Goal: Task Accomplishment & Management: Use online tool/utility

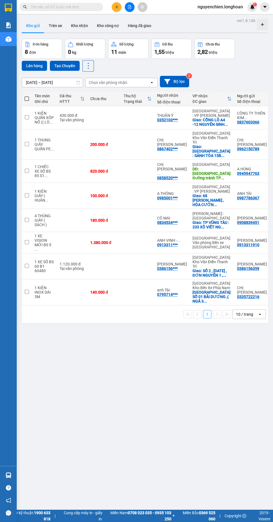
click at [27, 100] on span at bounding box center [27, 99] width 4 height 4
click at [27, 96] on input "checkbox" at bounding box center [27, 96] width 0 height 0
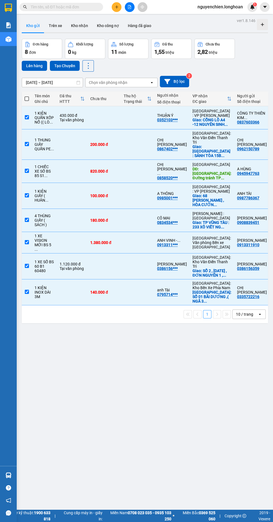
checkbox input "true"
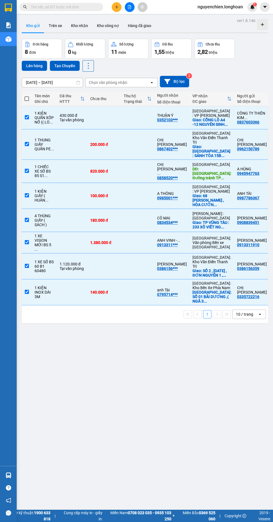
checkbox input "true"
click at [69, 62] on button "Tạo Chuyến" at bounding box center [65, 66] width 30 height 10
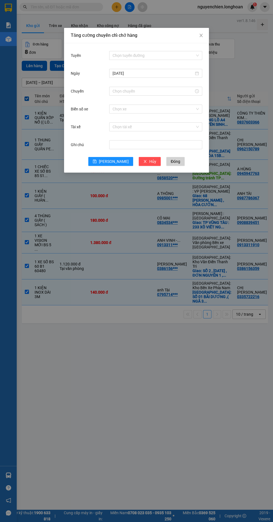
click at [163, 56] on input "Tuyến" at bounding box center [154, 55] width 83 height 8
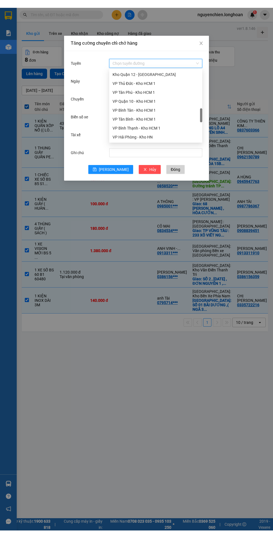
scroll to position [234, 0]
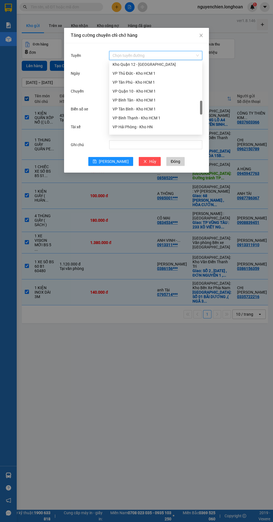
click at [151, 109] on div "VP Tân Bình - Kho HCM 1" at bounding box center [156, 109] width 86 height 6
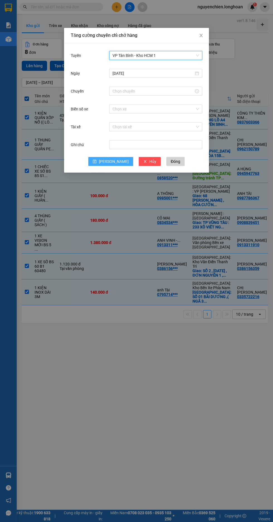
click at [115, 161] on span "[PERSON_NAME]" at bounding box center [114, 161] width 30 height 6
click at [148, 93] on input "Chuyến" at bounding box center [153, 91] width 81 height 6
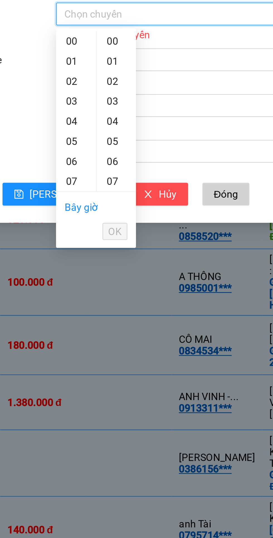
click at [120, 167] on link "Bây giờ" at bounding box center [119, 166] width 13 height 4
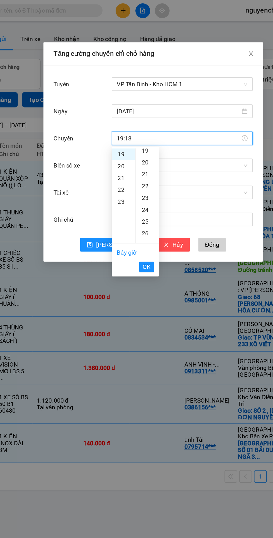
scroll to position [141, 0]
click at [135, 178] on span "OK" at bounding box center [132, 176] width 5 height 6
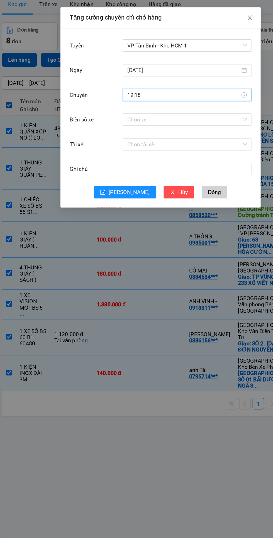
type input "19:18"
click at [152, 108] on input "Biển số xe" at bounding box center [154, 109] width 83 height 8
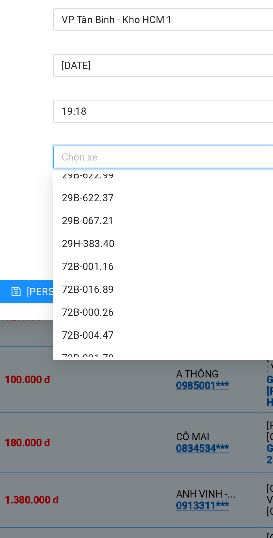
scroll to position [121, 0]
click at [156, 110] on input "Biển số xe" at bounding box center [154, 109] width 83 height 8
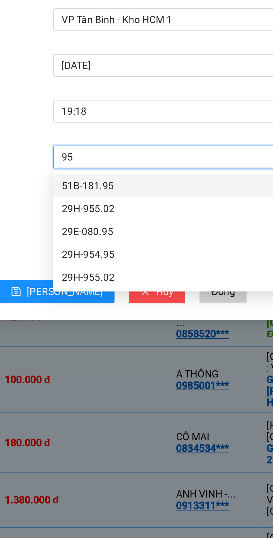
scroll to position [0, 0]
type input "955"
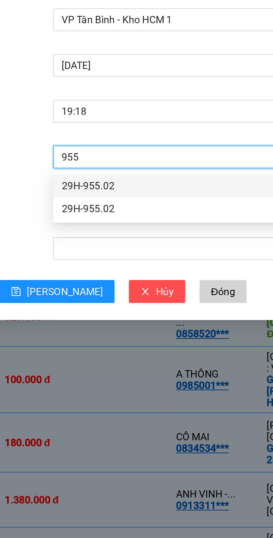
click at [146, 120] on div "29H-955.02" at bounding box center [156, 120] width 86 height 6
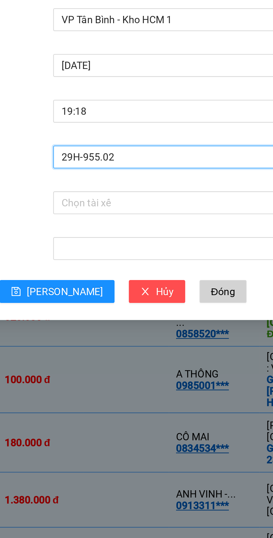
click at [151, 126] on input "Tài xế" at bounding box center [154, 127] width 83 height 8
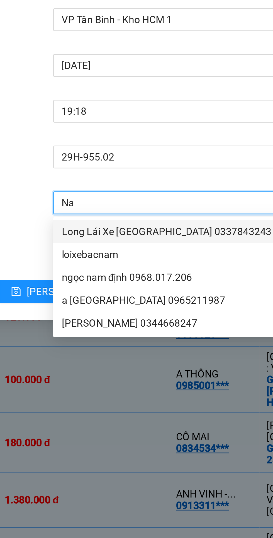
type input "Nam"
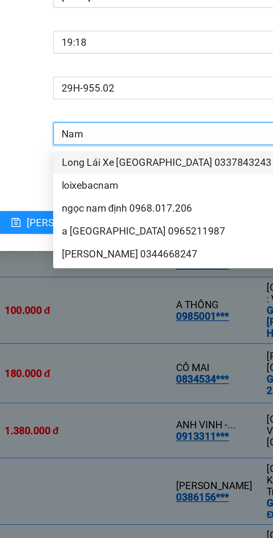
click at [152, 175] on div "[PERSON_NAME] 0344668247" at bounding box center [156, 174] width 86 height 6
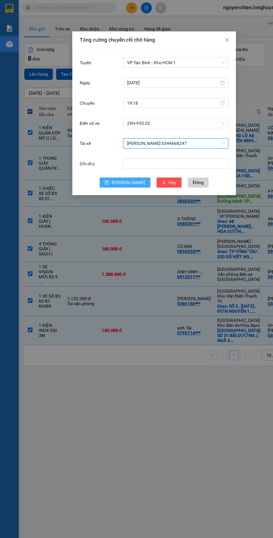
click at [97, 161] on icon "save" at bounding box center [95, 162] width 4 height 4
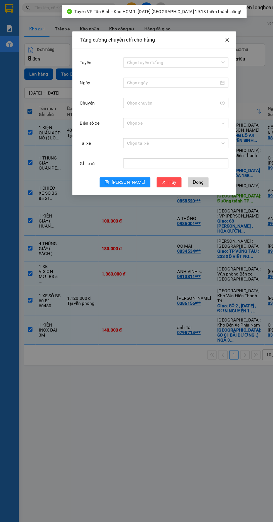
click at [201, 35] on icon "close" at bounding box center [201, 35] width 3 height 3
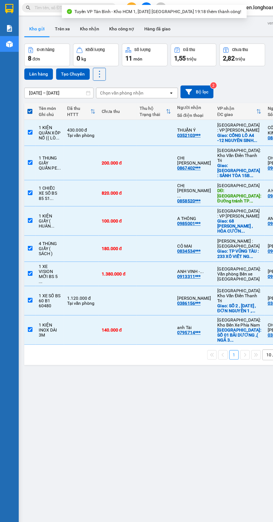
click at [32, 66] on button "Lên hàng" at bounding box center [34, 66] width 25 height 10
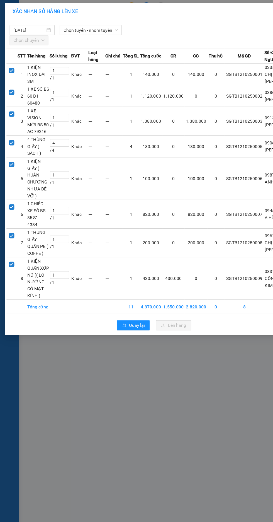
click at [92, 26] on span "Chọn tuyến - nhóm tuyến" at bounding box center [80, 27] width 48 height 8
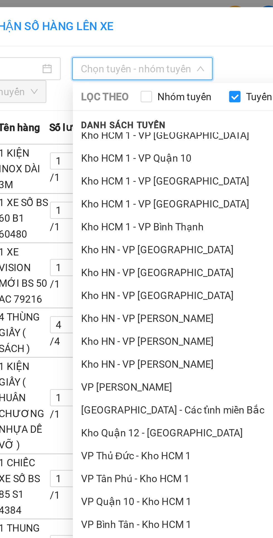
scroll to position [136, 0]
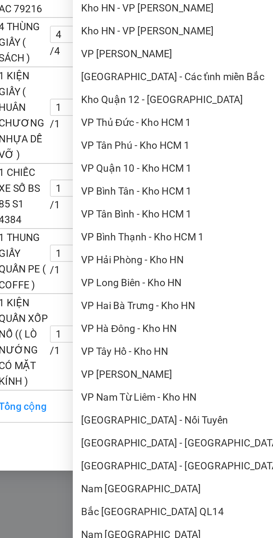
click at [86, 199] on li "VP Tân Bình - Kho HCM 1" at bounding box center [117, 196] width 128 height 9
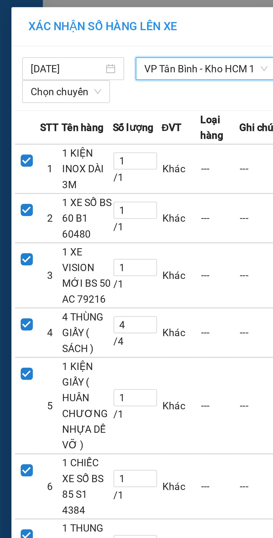
click at [29, 34] on span "Chọn chuyến" at bounding box center [26, 36] width 28 height 8
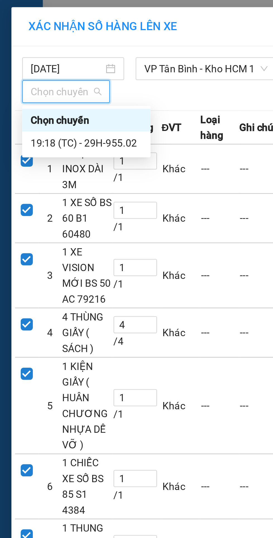
click at [46, 56] on div "19:18 (TC) - 29H-955.02" at bounding box center [34, 56] width 44 height 6
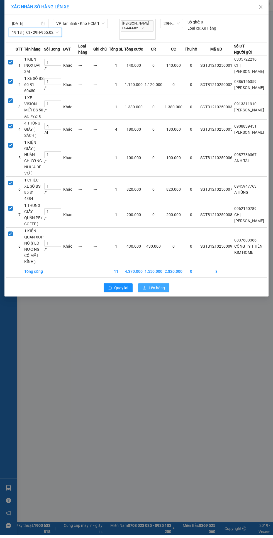
click at [157, 294] on span "Lên hàng" at bounding box center [157, 291] width 16 height 6
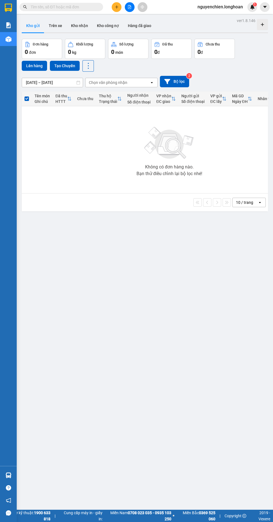
click at [9, 39] on img at bounding box center [9, 39] width 6 height 6
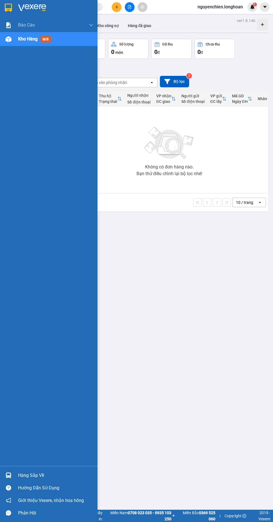
click at [130, 7] on icon "file-add" at bounding box center [129, 7] width 3 height 4
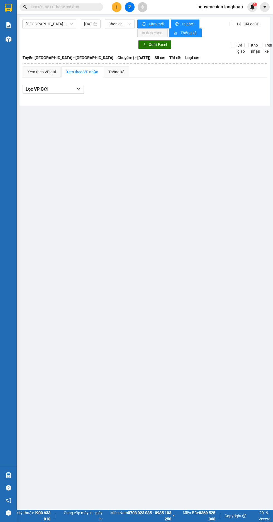
click at [57, 8] on input "text" at bounding box center [64, 7] width 66 height 6
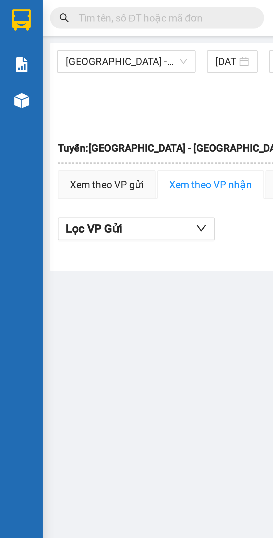
click at [47, 25] on span "[GEOGRAPHIC_DATA] - [GEOGRAPHIC_DATA]" at bounding box center [49, 24] width 47 height 8
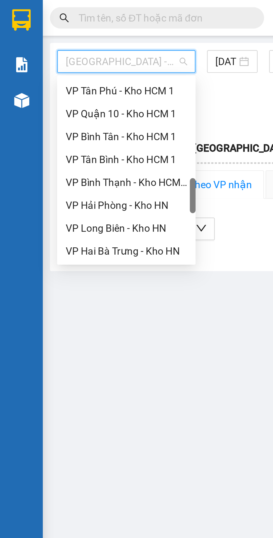
scroll to position [257, 0]
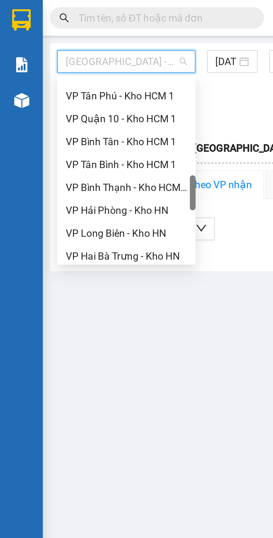
click at [58, 63] on div "VP Tân Bình - Kho HCM 1" at bounding box center [49, 64] width 47 height 6
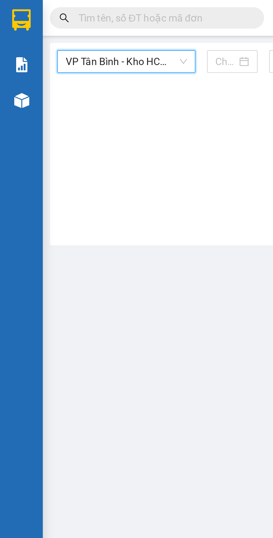
type input "[DATE]"
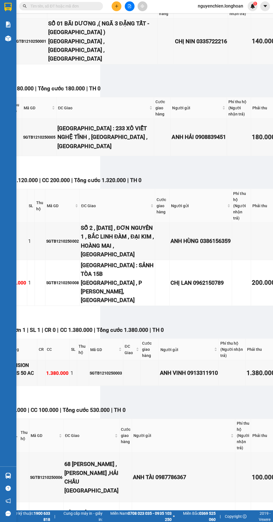
scroll to position [0, 170]
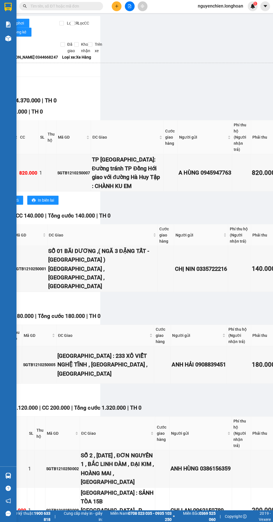
click at [63, 7] on input "text" at bounding box center [64, 7] width 66 height 6
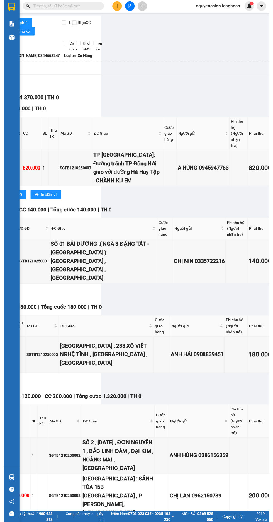
scroll to position [0, 0]
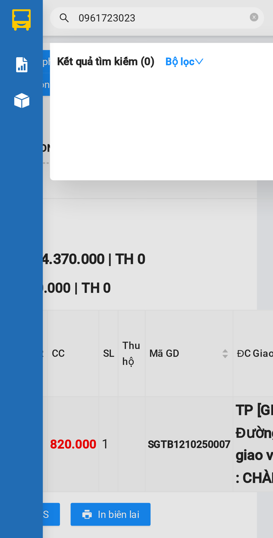
type input "0961723023"
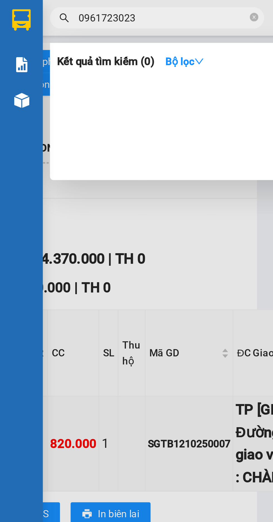
click at [61, 8] on input "0961723023" at bounding box center [64, 7] width 66 height 6
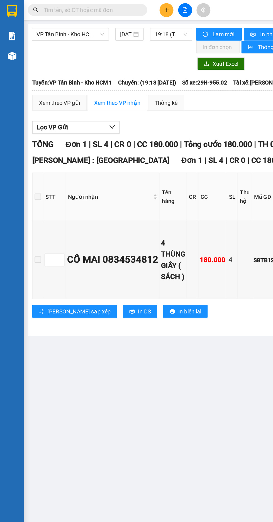
click at [130, 7] on icon "file-add" at bounding box center [129, 7] width 3 height 4
click at [47, 23] on span "VP Tân Bình - Kho HCM 1" at bounding box center [49, 24] width 47 height 8
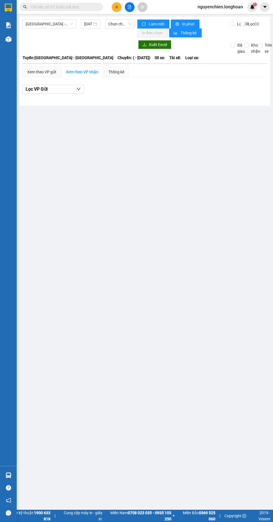
click at [49, 25] on span "[GEOGRAPHIC_DATA] - [GEOGRAPHIC_DATA]" at bounding box center [49, 24] width 47 height 8
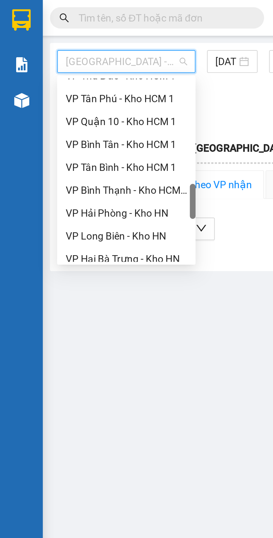
scroll to position [257, 0]
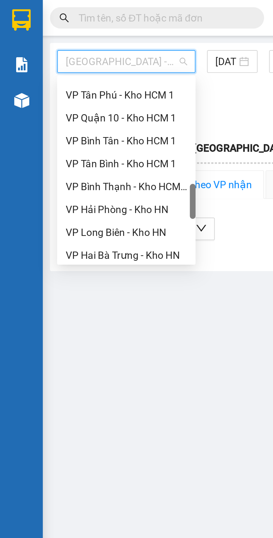
click at [42, 65] on div "VP Tân Bình - Kho HCM 1" at bounding box center [49, 64] width 47 height 6
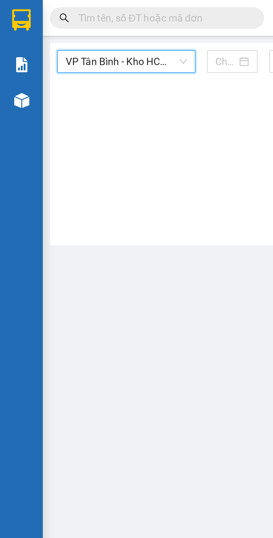
type input "[DATE]"
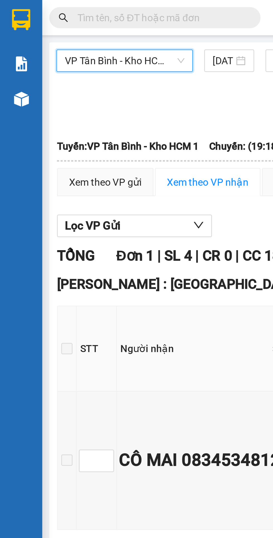
scroll to position [0, 0]
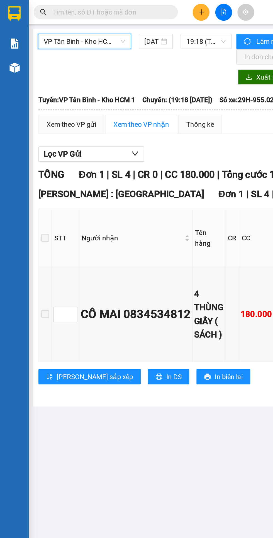
click at [54, 25] on span "VP Tân Bình - Kho HCM 1" at bounding box center [48, 24] width 47 height 8
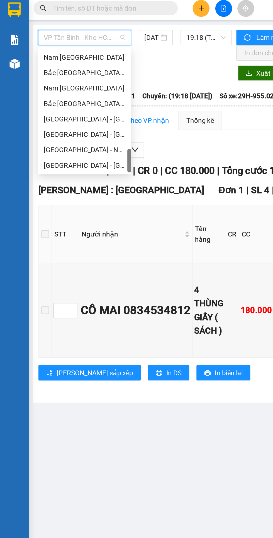
scroll to position [393, 0]
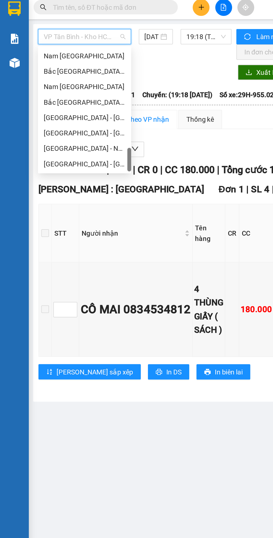
click at [51, 54] on div "Nam [GEOGRAPHIC_DATA]" at bounding box center [48, 53] width 47 height 6
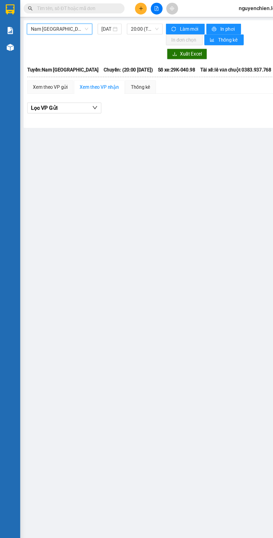
click at [112, 25] on span "20:00 (TC) - 29K-040.98" at bounding box center [120, 24] width 23 height 8
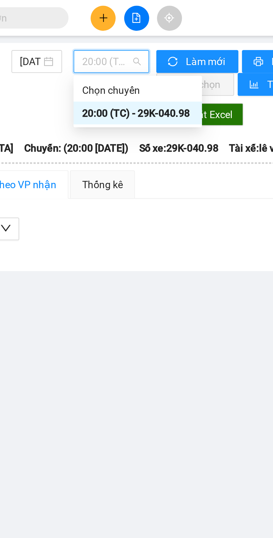
click at [133, 46] on div "20:00 (TC) - 29K-040.98" at bounding box center [131, 44] width 44 height 6
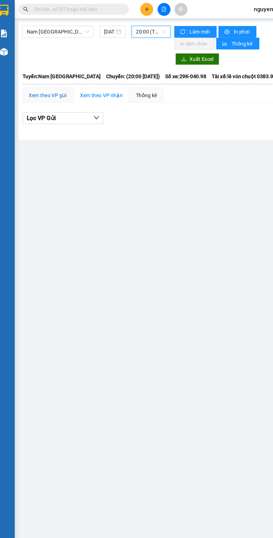
click at [39, 73] on div "Xem theo VP gửi" at bounding box center [41, 72] width 29 height 6
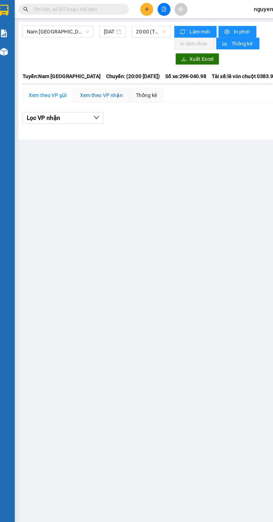
click at [88, 73] on div "Xem theo VP nhận" at bounding box center [82, 72] width 32 height 6
click at [84, 26] on input "[DATE]" at bounding box center [88, 24] width 8 height 6
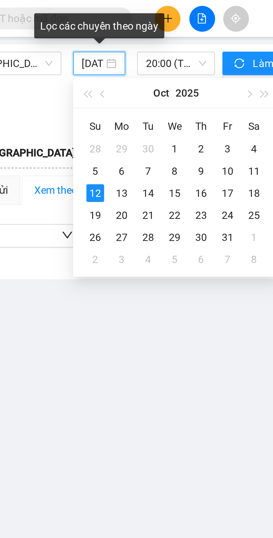
click at [96, 75] on td "13" at bounding box center [99, 73] width 10 height 8
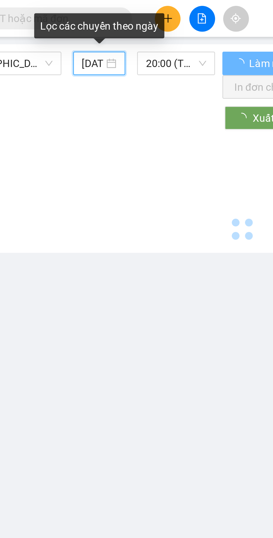
type input "13/10/2025"
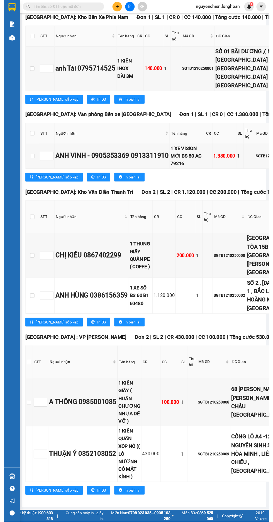
scroll to position [303, 1]
